Goal: Information Seeking & Learning: Learn about a topic

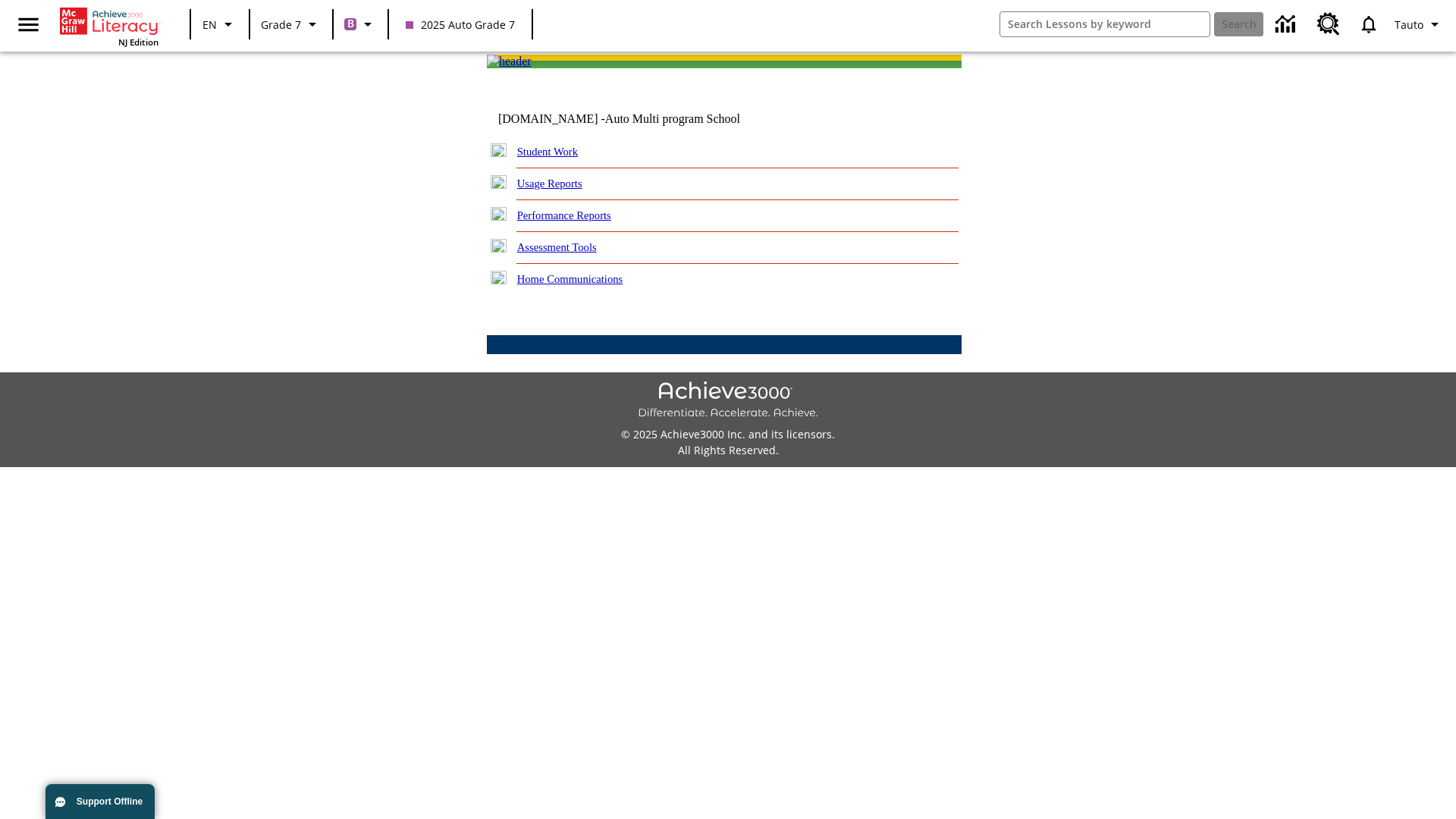
click at [580, 221] on link "Performance Reports" at bounding box center [565, 215] width 94 height 12
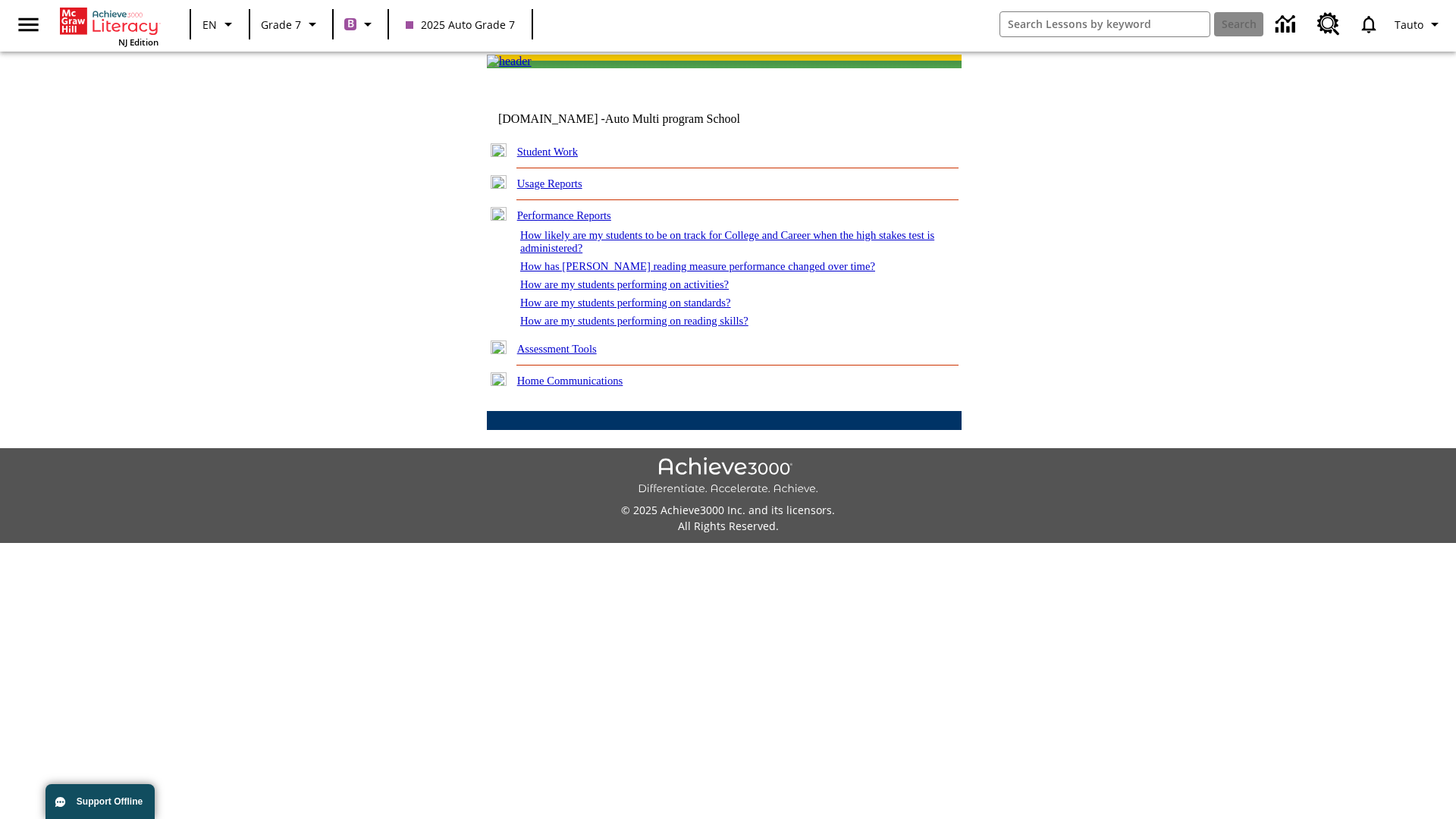
click at [690, 272] on link "How has Lexile reading measure performance changed over time?" at bounding box center [697, 266] width 355 height 12
